Goal: Task Accomplishment & Management: Manage account settings

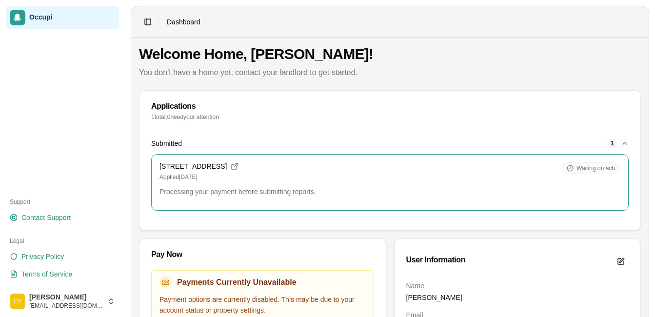
click at [623, 141] on icon "button" at bounding box center [625, 143] width 8 height 8
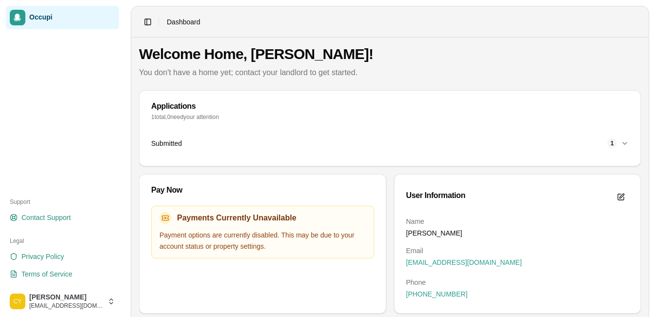
click at [627, 144] on icon "button" at bounding box center [625, 143] width 8 height 8
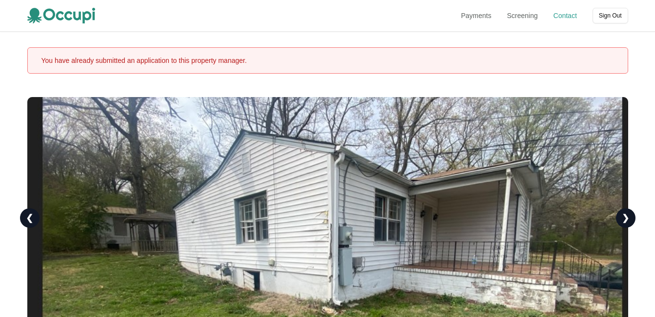
click at [563, 14] on link "Contact" at bounding box center [564, 16] width 23 height 10
click at [608, 18] on button "Sign Out" at bounding box center [610, 16] width 36 height 16
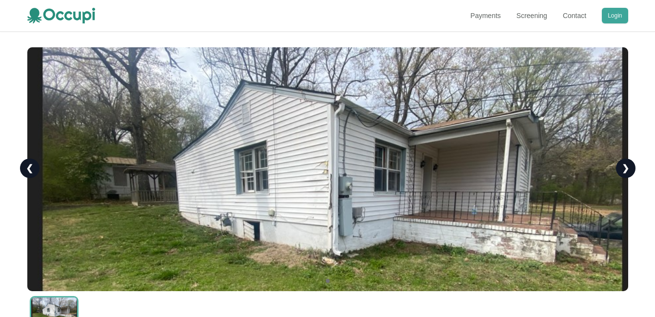
click at [620, 14] on button "Login" at bounding box center [615, 16] width 26 height 16
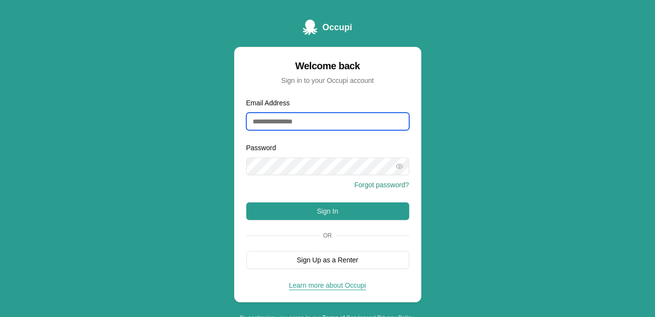
click at [355, 124] on input "Email Address" at bounding box center [327, 122] width 163 height 18
type input "**********"
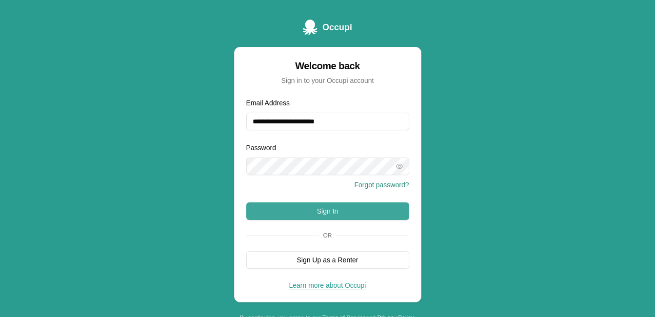
click at [328, 208] on button "Sign In" at bounding box center [327, 211] width 163 height 18
